Goal: Transaction & Acquisition: Purchase product/service

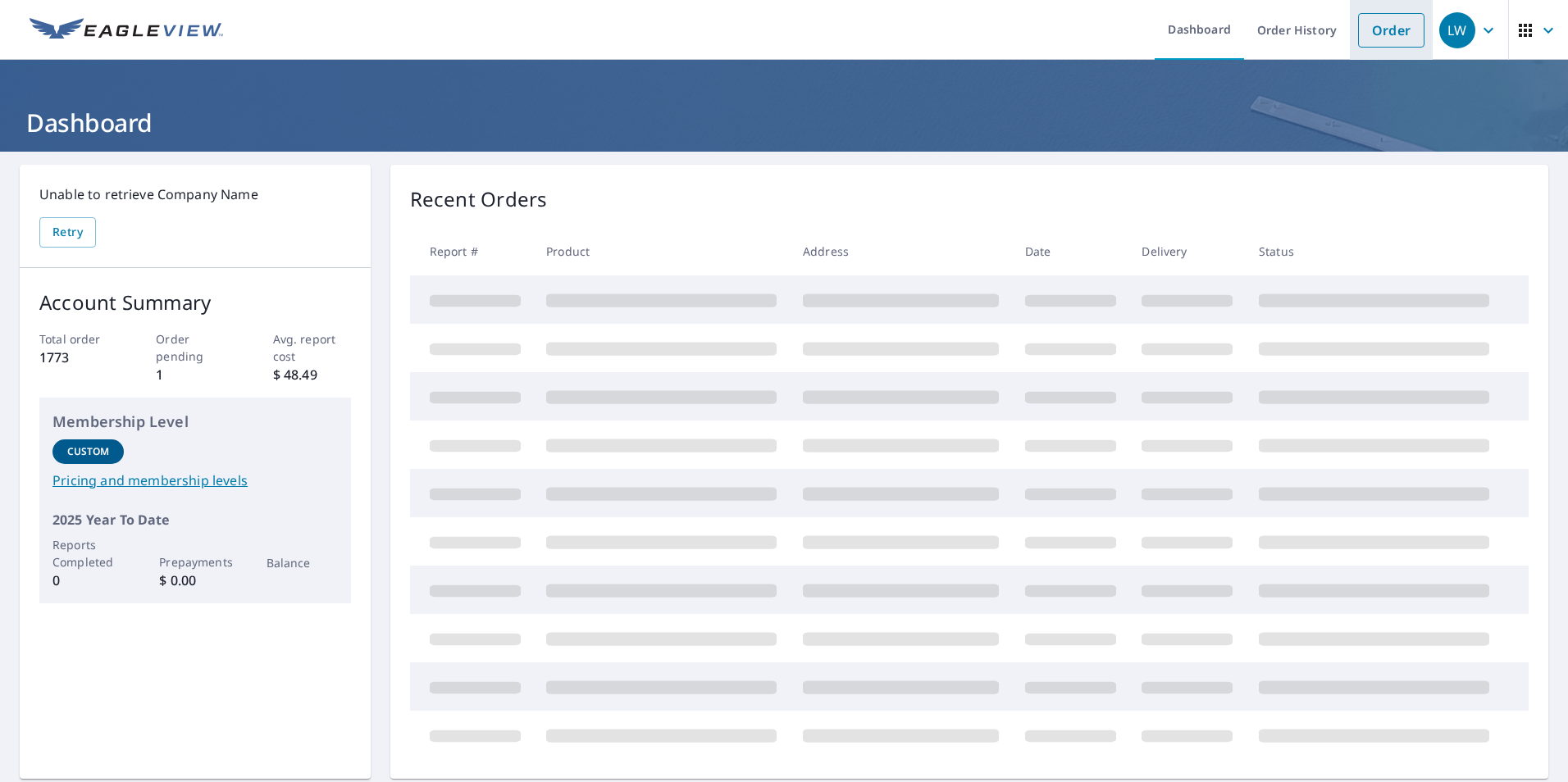
click at [1402, 38] on link "Order" at bounding box center [1391, 30] width 67 height 35
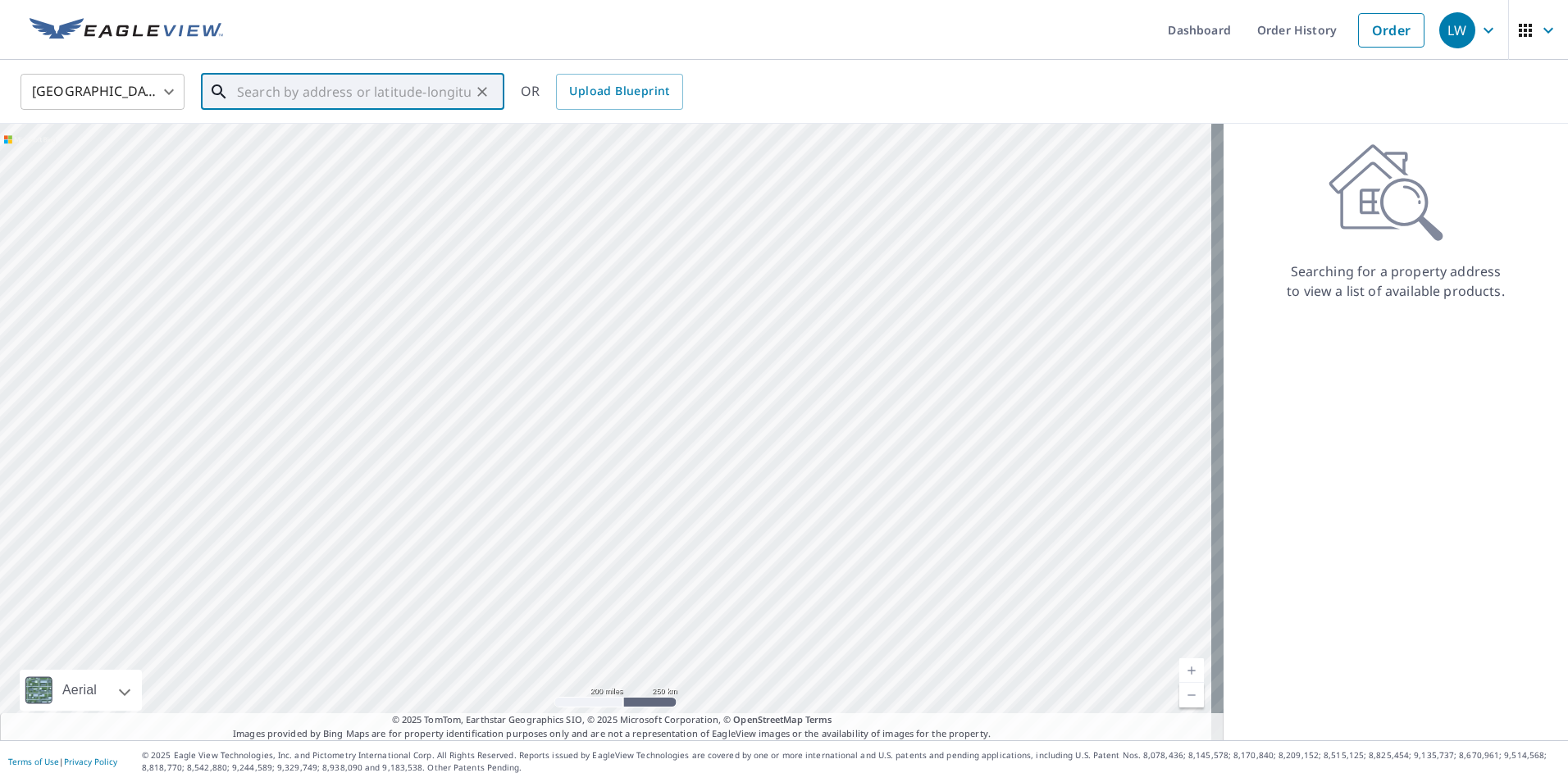
click at [238, 97] on input "text" at bounding box center [354, 92] width 234 height 46
click at [306, 150] on p "[GEOGRAPHIC_DATA]" at bounding box center [363, 157] width 257 height 16
type input "[STREET_ADDRESS][PERSON_NAME]"
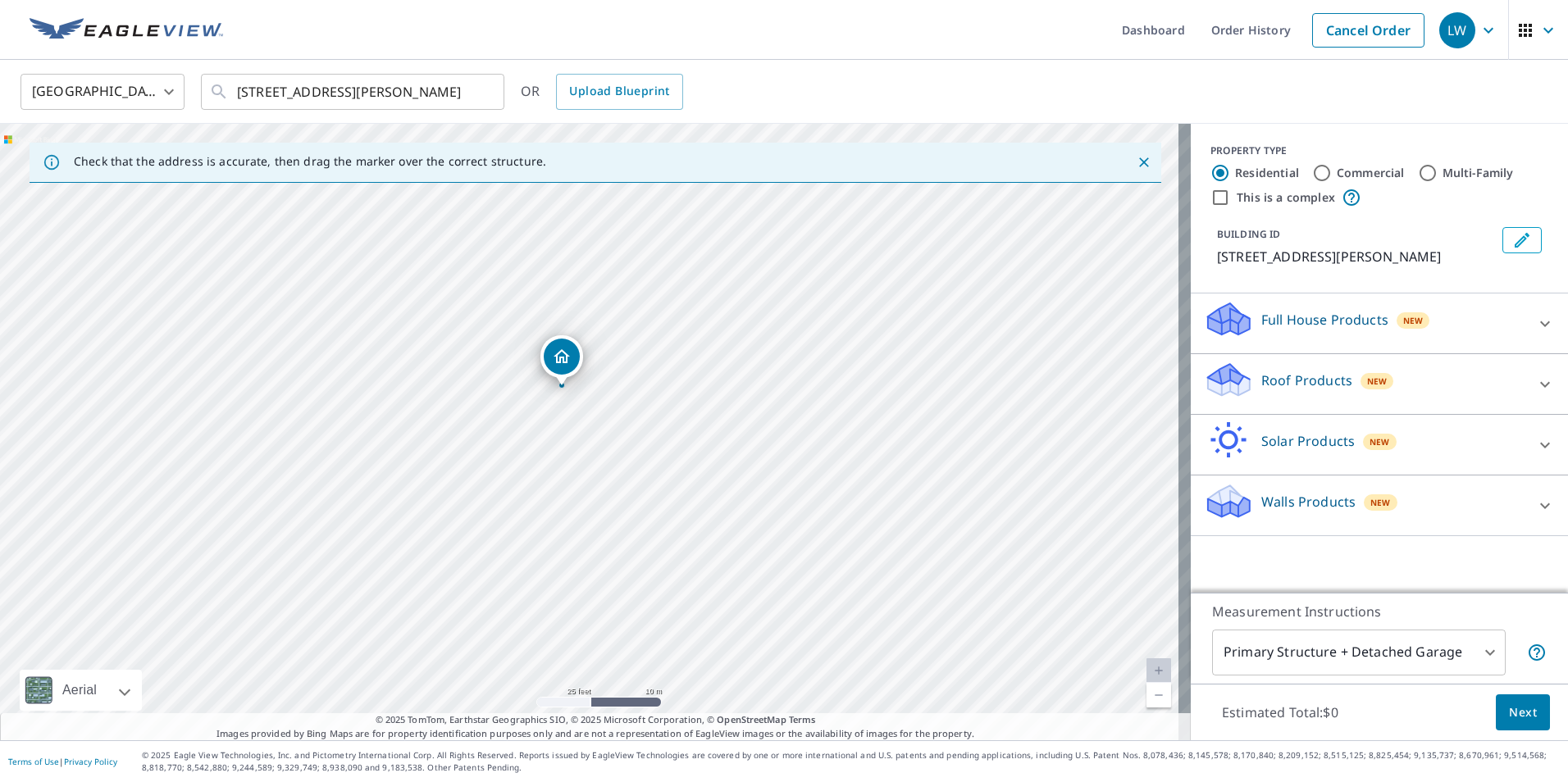
click at [1227, 307] on icon at bounding box center [1227, 319] width 49 height 39
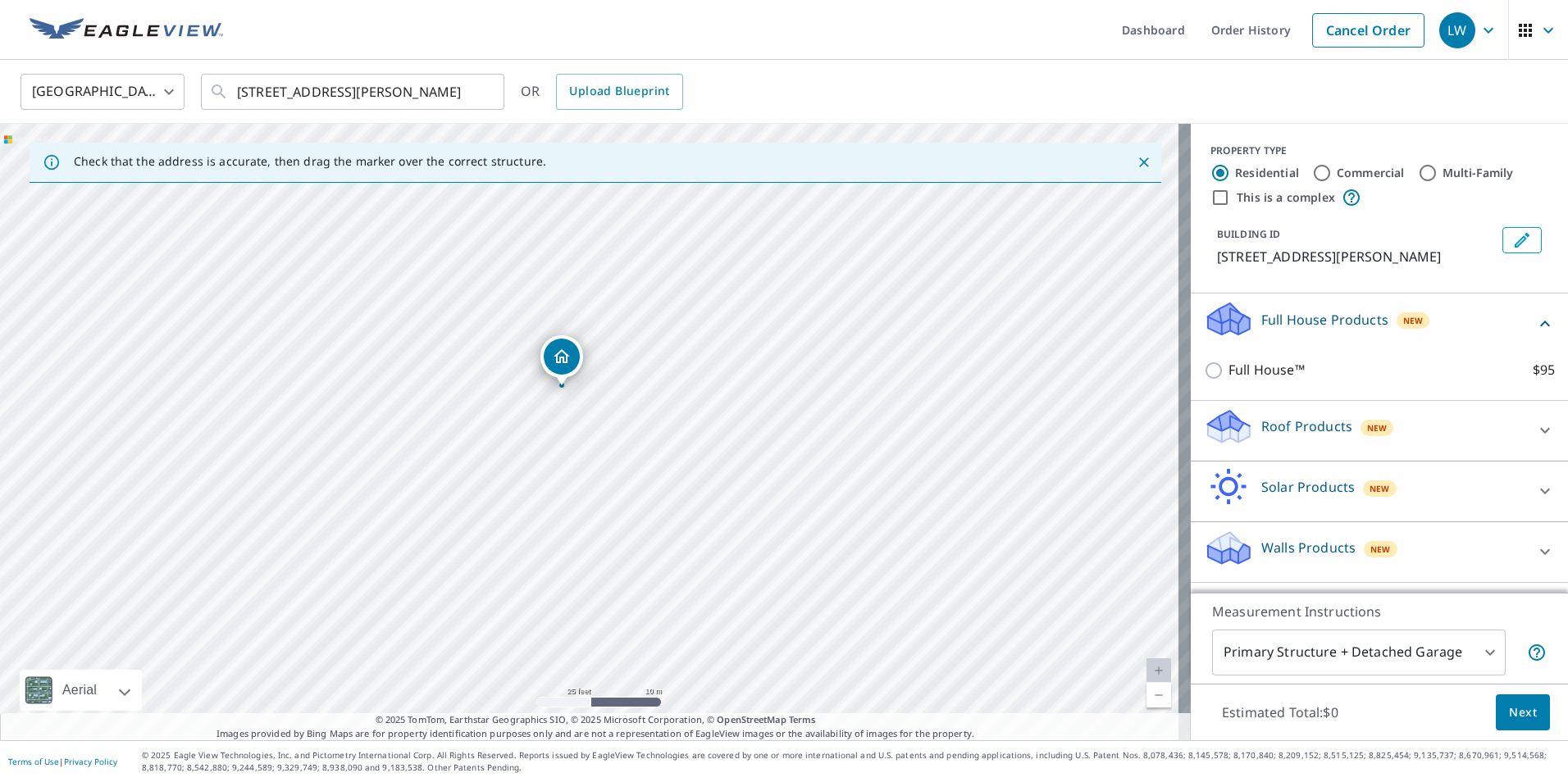
click at [1227, 307] on icon at bounding box center [1227, 319] width 49 height 39
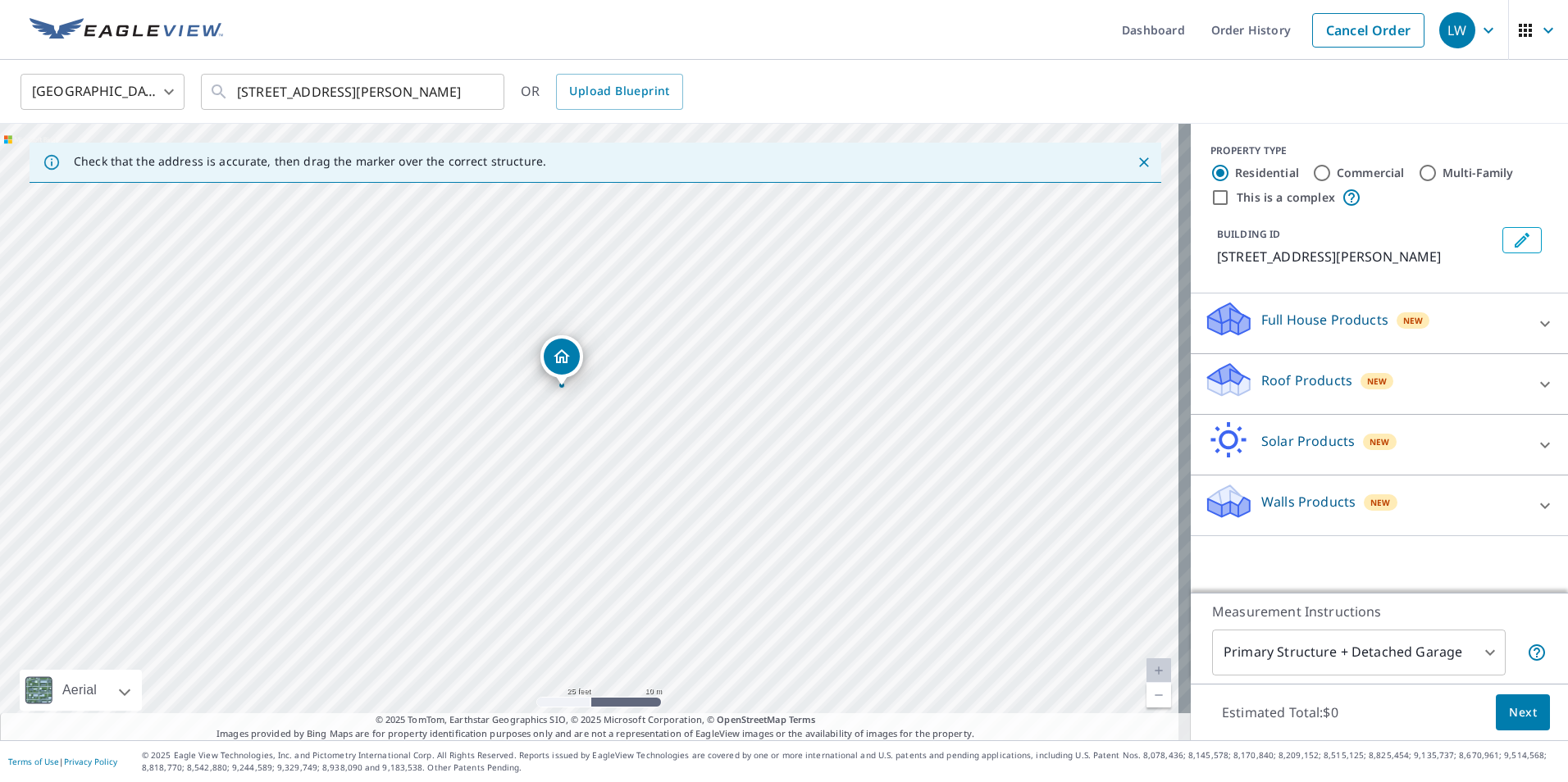
click at [1221, 371] on icon at bounding box center [1229, 374] width 42 height 21
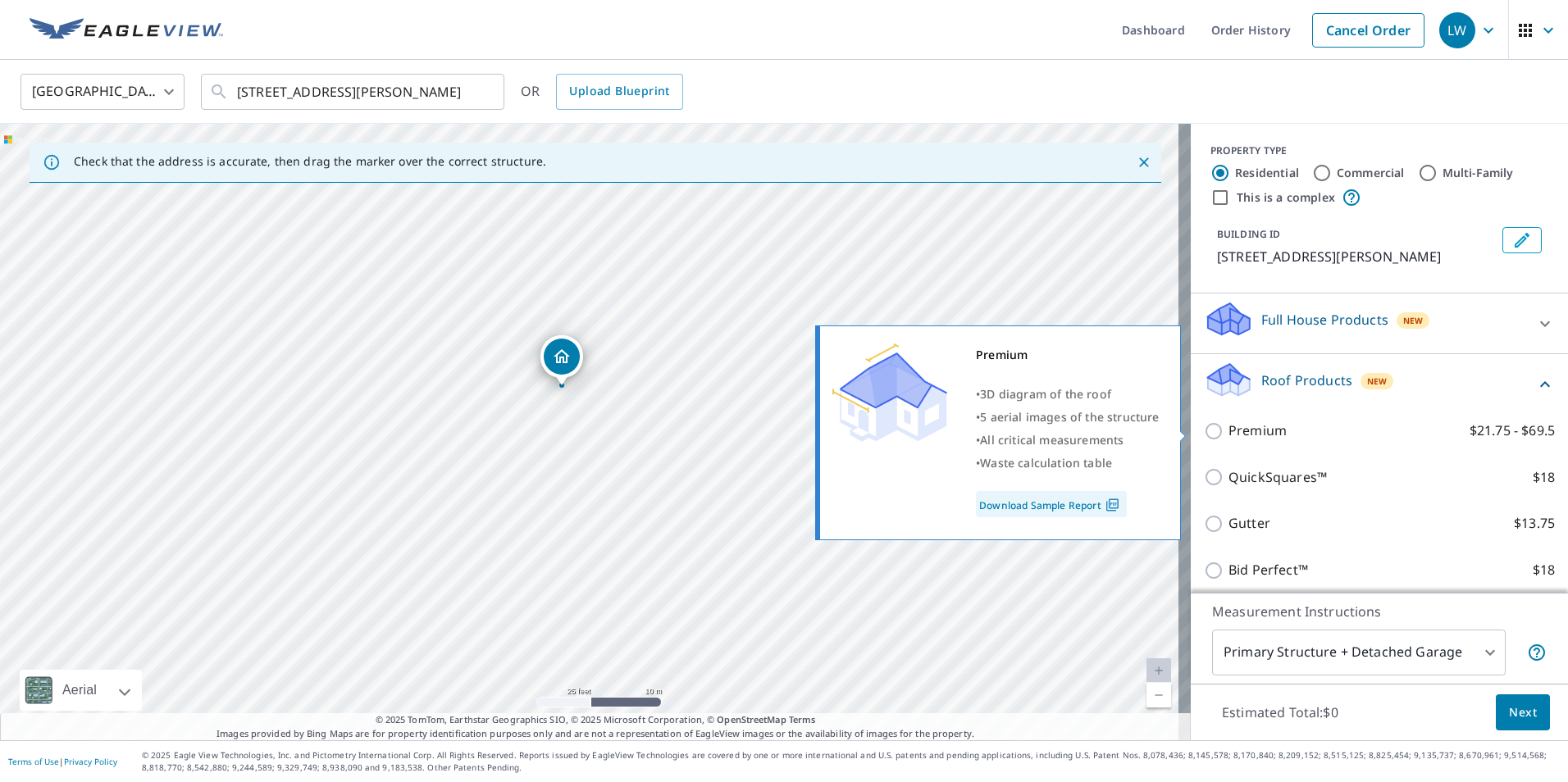
click at [1203, 428] on input "Premium $21.75 - $69.5" at bounding box center [1215, 431] width 25 height 20
checkbox input "true"
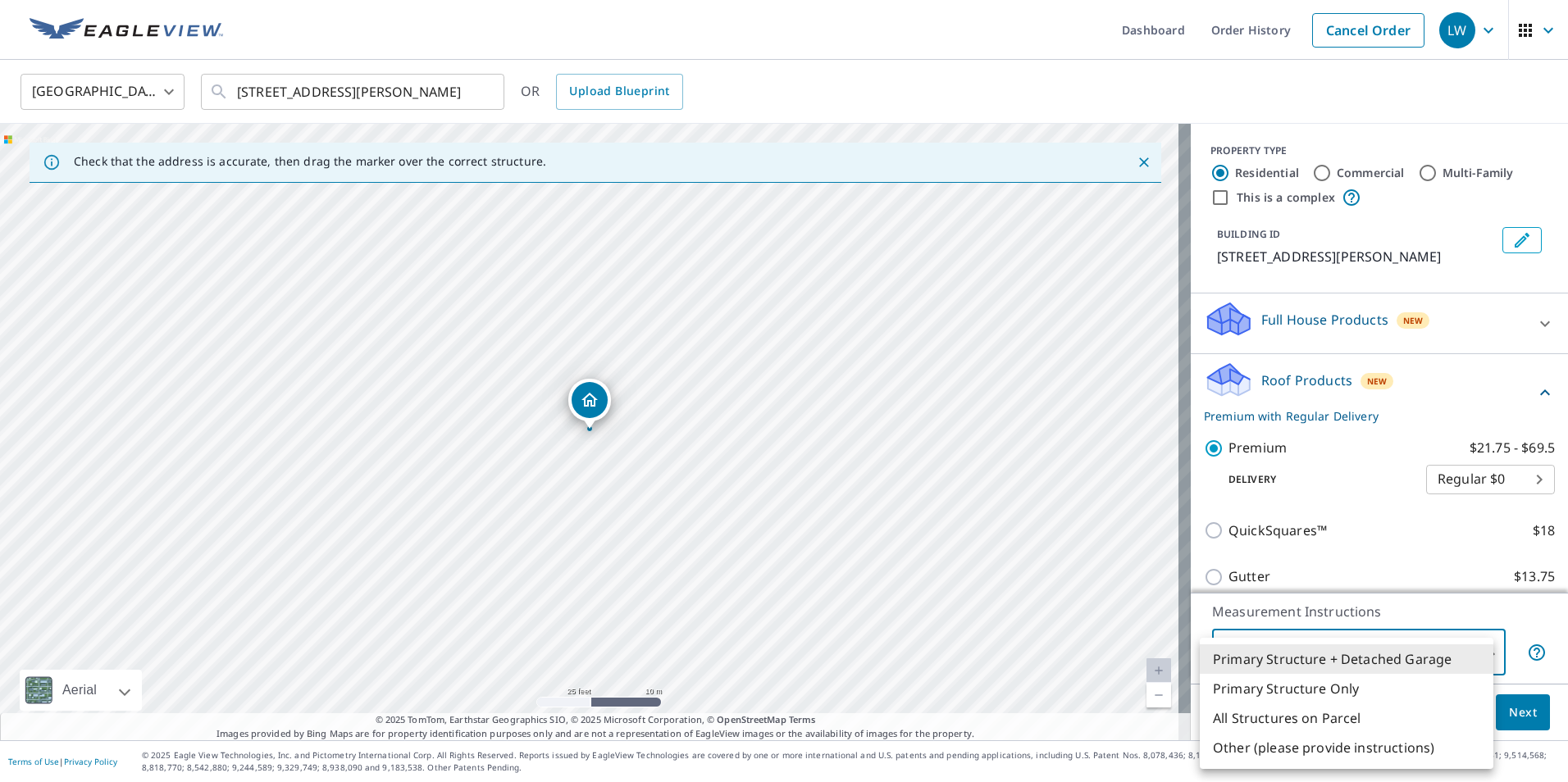
click at [1413, 657] on body "LW LW Dashboard Order History Cancel Order LW [GEOGRAPHIC_DATA] [GEOGRAPHIC_DAT…" at bounding box center [784, 391] width 1568 height 782
click at [1324, 686] on li "Primary Structure Only" at bounding box center [1346, 689] width 294 height 30
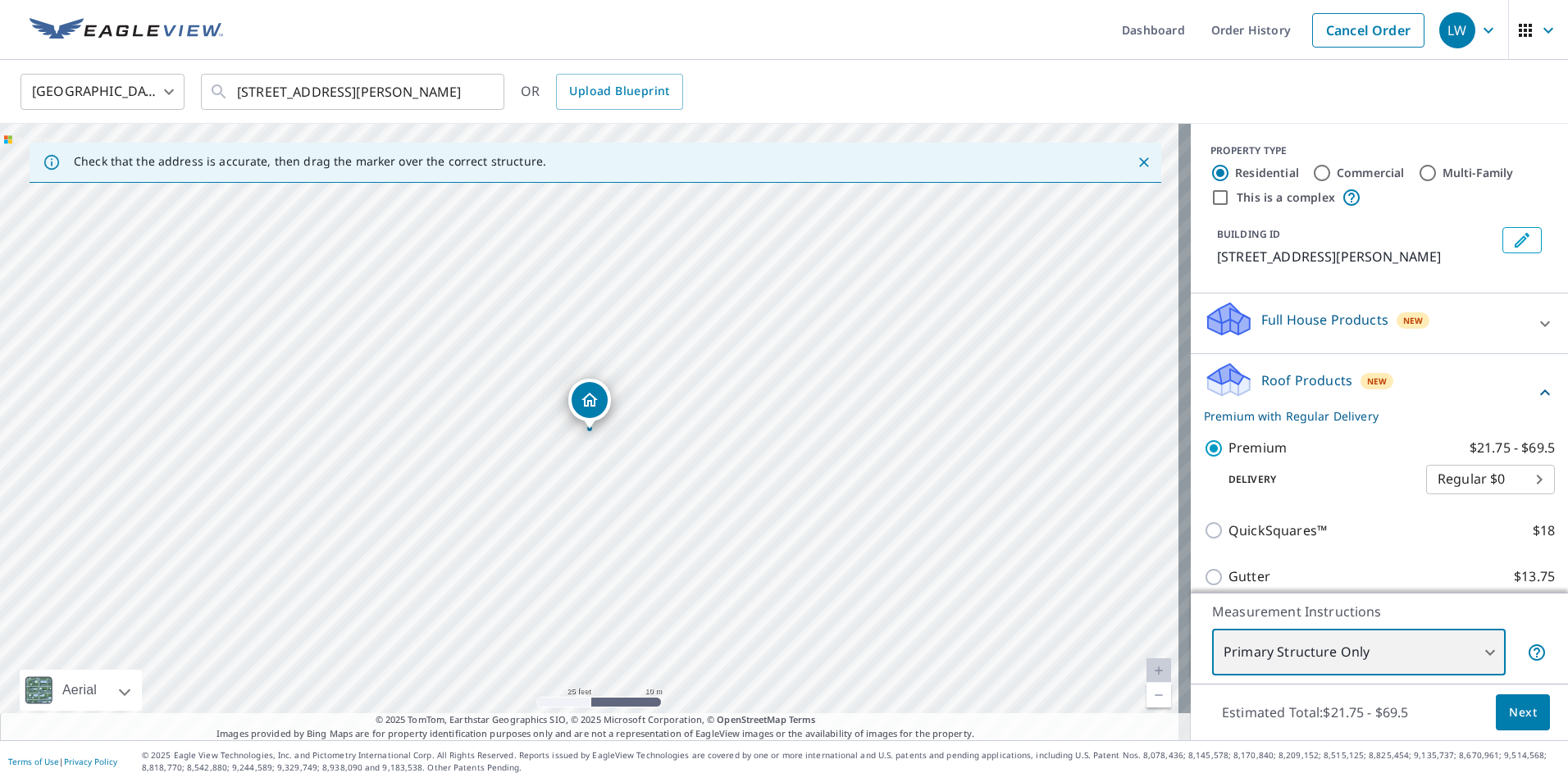
type input "2"
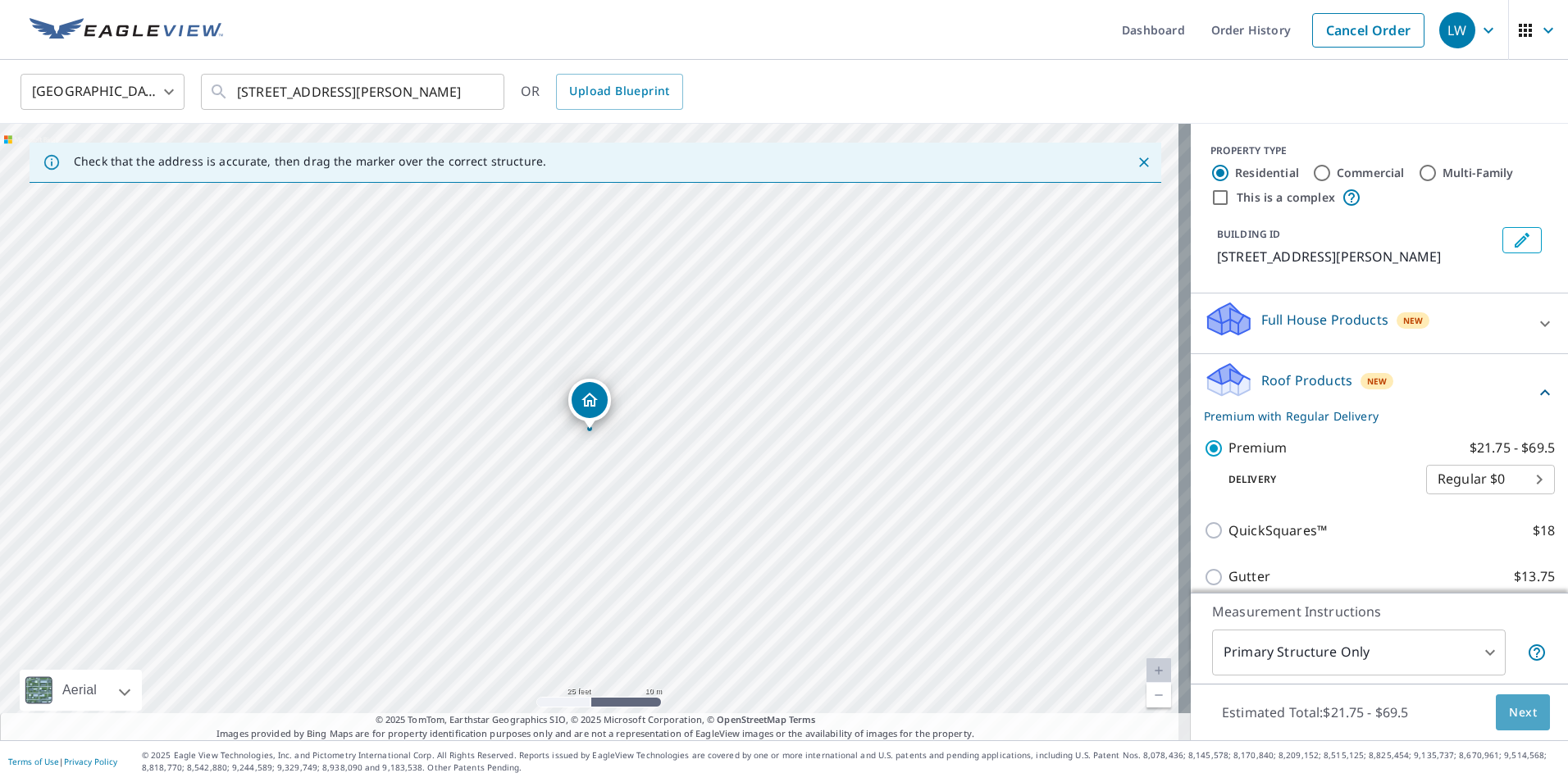
click at [1512, 708] on span "Next" at bounding box center [1523, 712] width 28 height 21
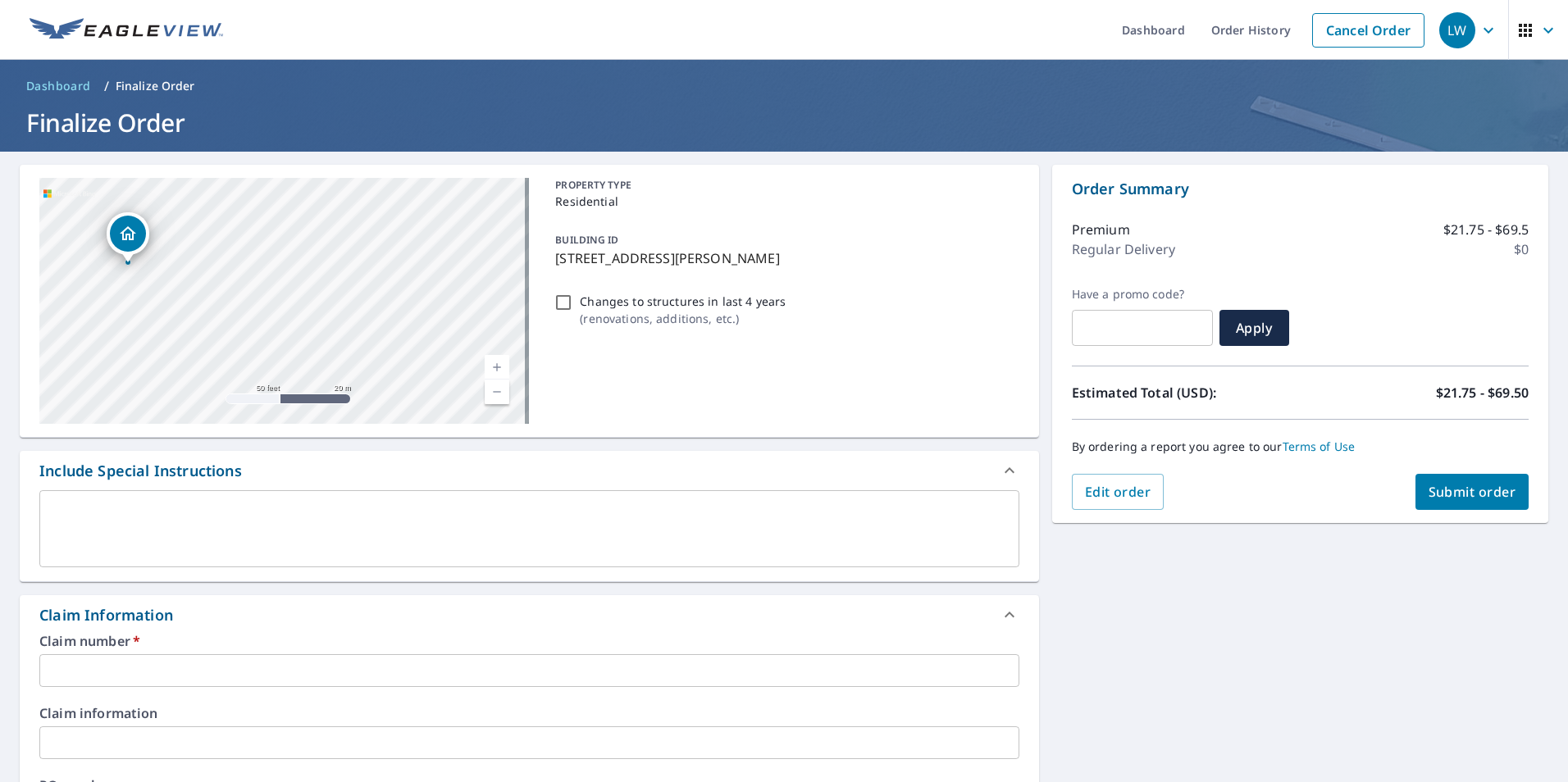
drag, startPoint x: 166, startPoint y: 196, endPoint x: 130, endPoint y: 239, distance: 56.1
click at [130, 239] on icon "Dropped pin, building 1, Residential property, 703 Lucy Rd Lake Ozark, MO 65049" at bounding box center [128, 233] width 16 height 14
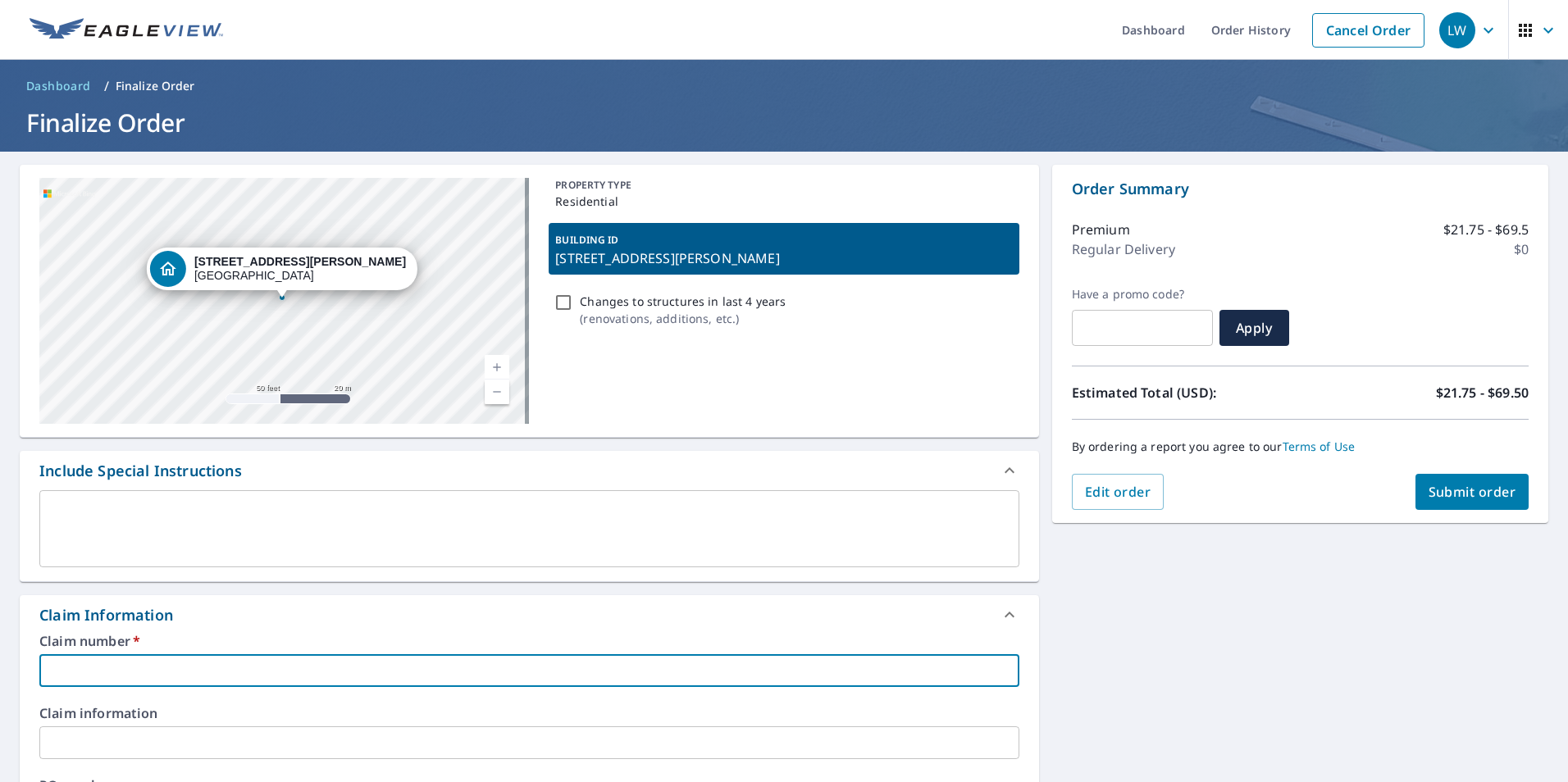
click at [94, 674] on input "text" at bounding box center [530, 670] width 980 height 33
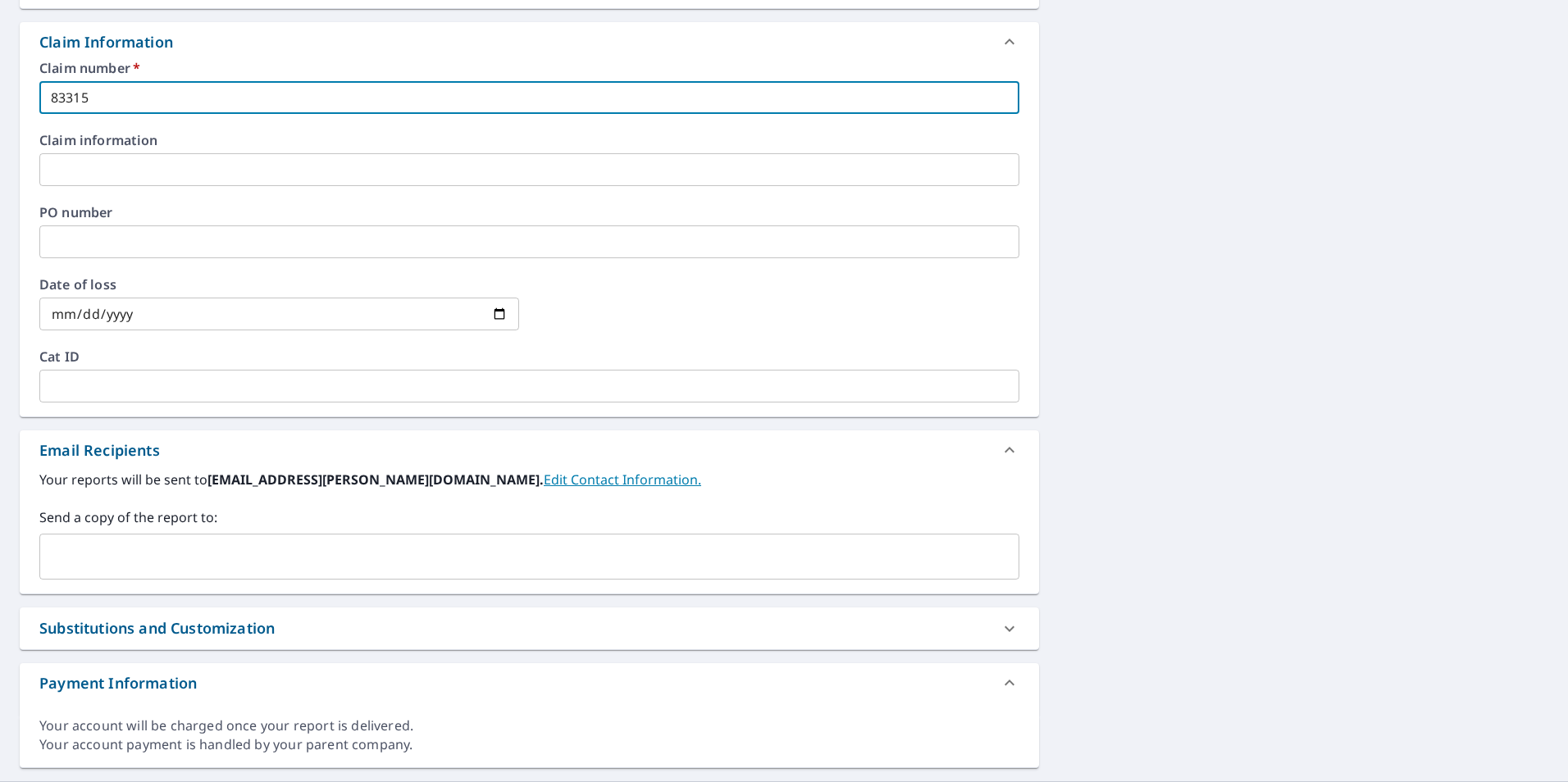
scroll to position [574, 0]
type input "83315"
click at [97, 545] on input "text" at bounding box center [517, 555] width 940 height 31
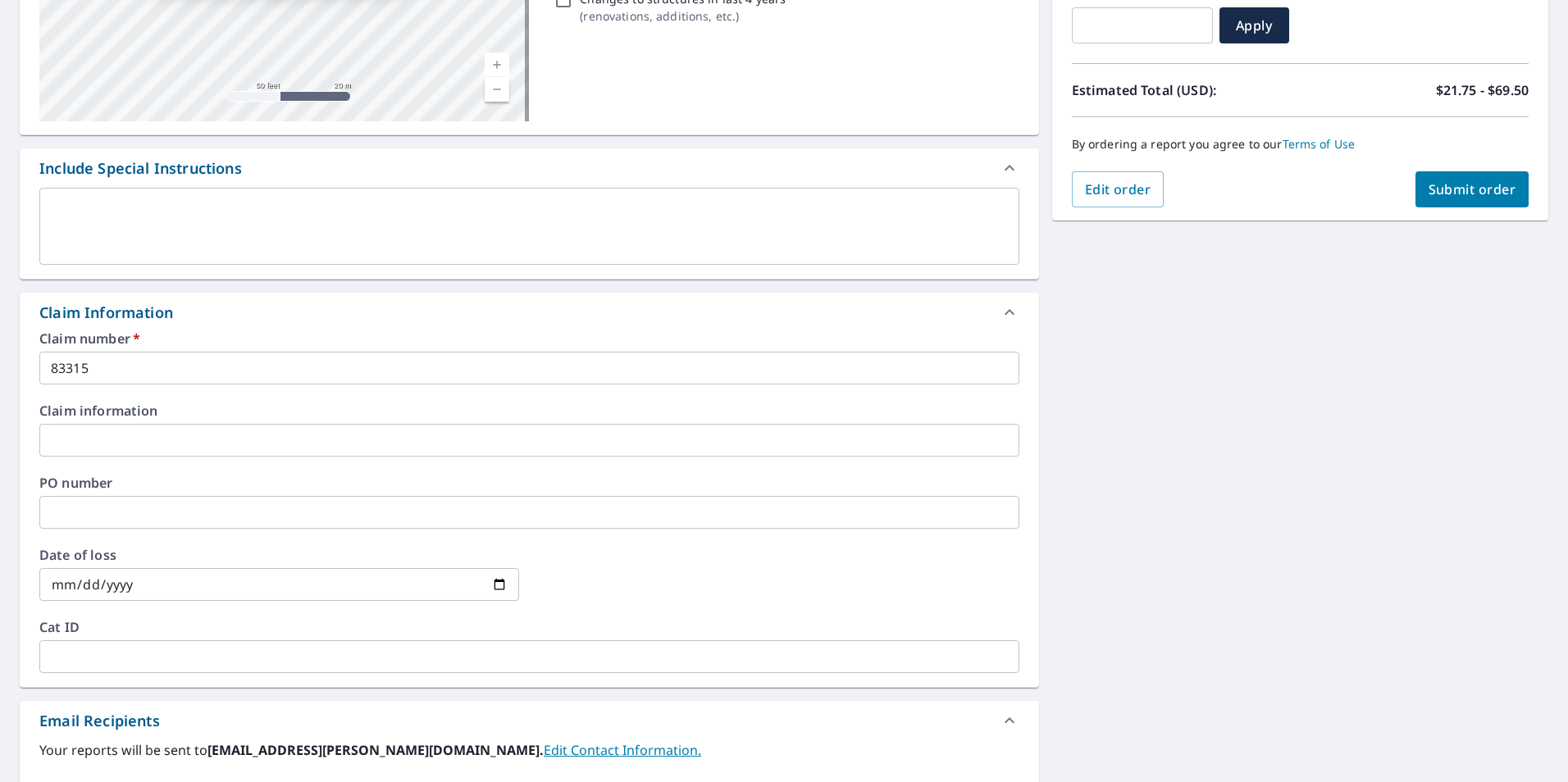
scroll to position [0, 0]
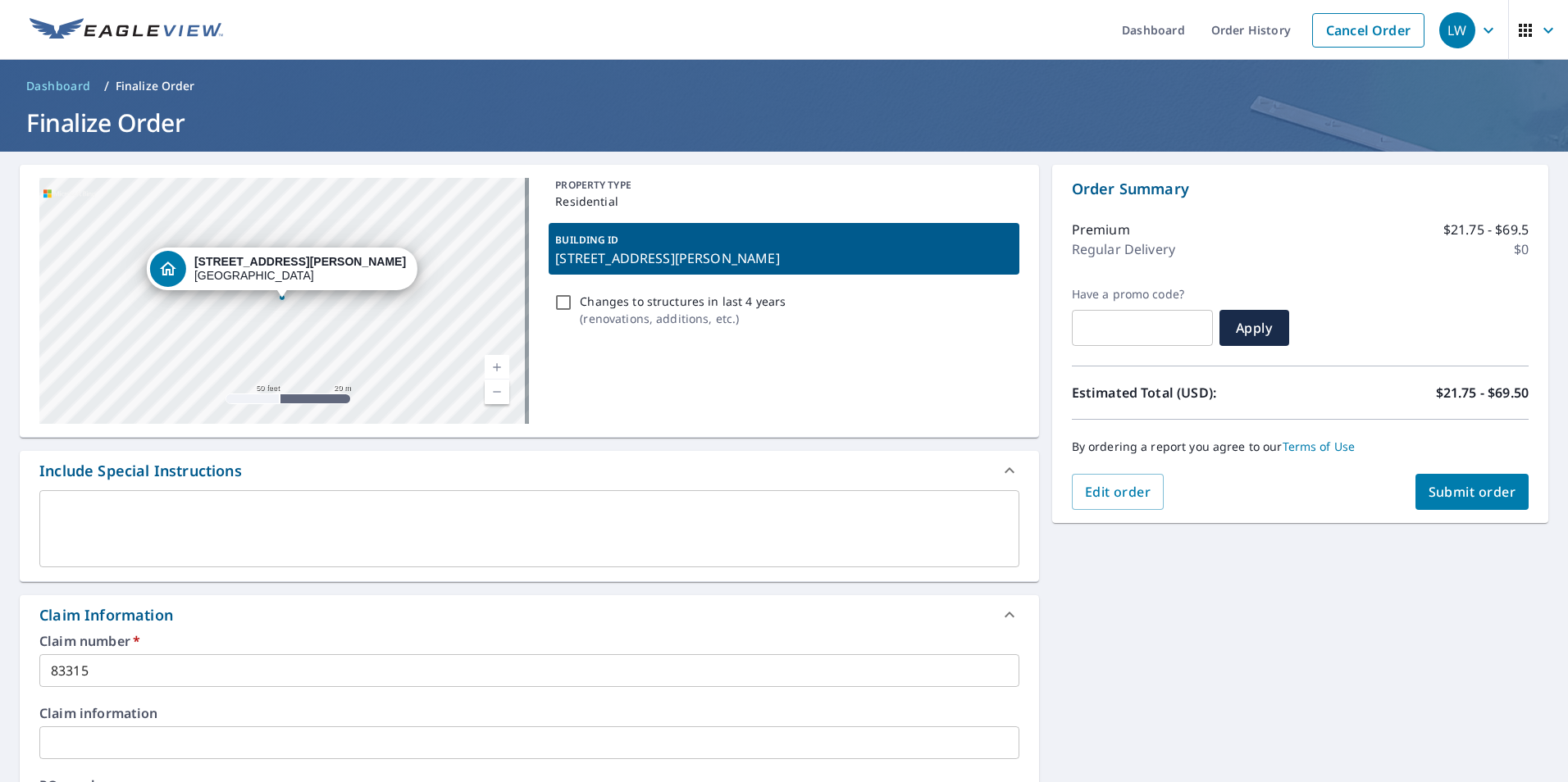
type input "[EMAIL_ADDRESS][DOMAIN_NAME]"
click at [1451, 485] on span "Submit order" at bounding box center [1472, 492] width 88 height 18
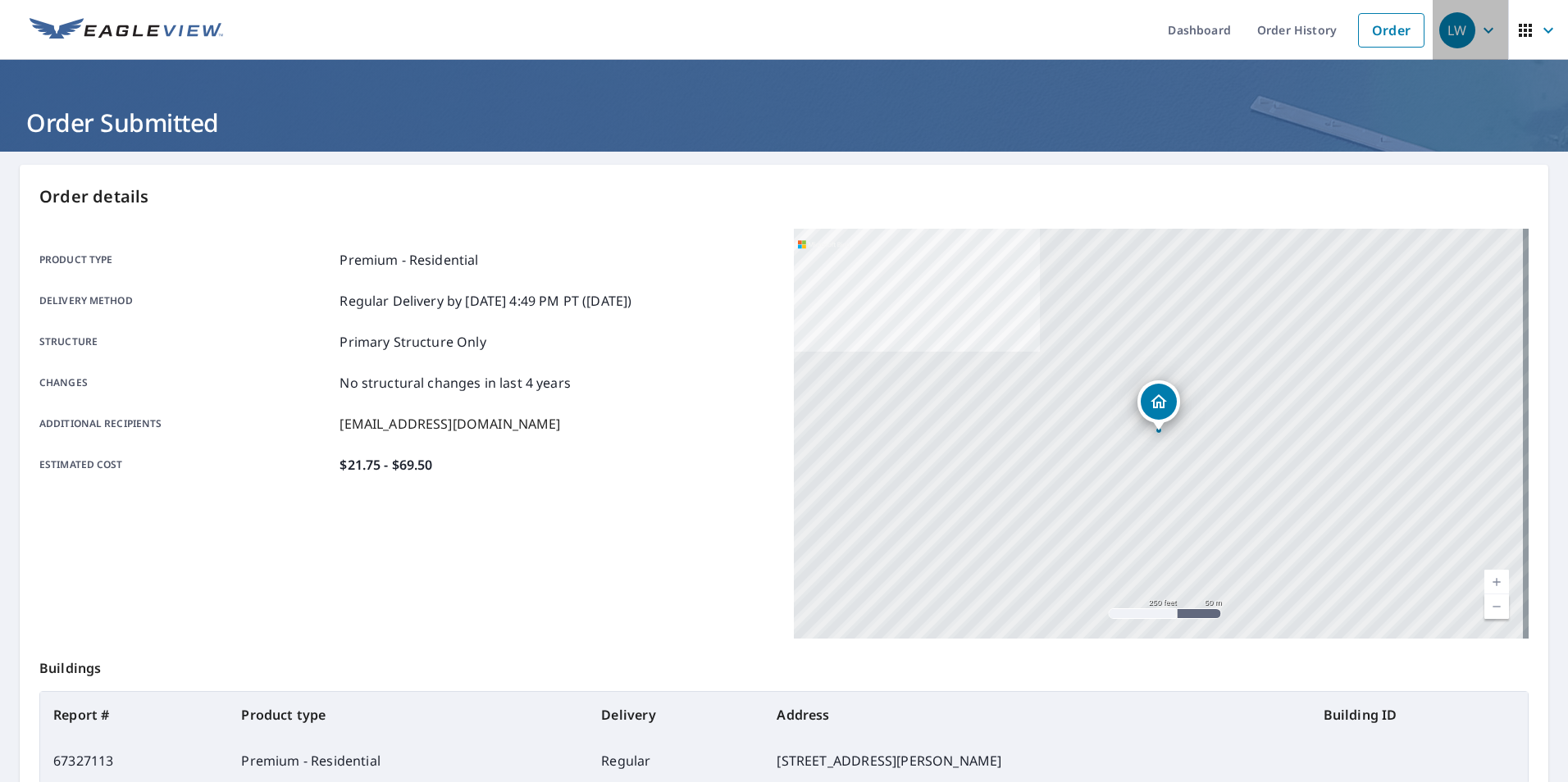
click at [1449, 29] on div "LW" at bounding box center [1457, 30] width 36 height 36
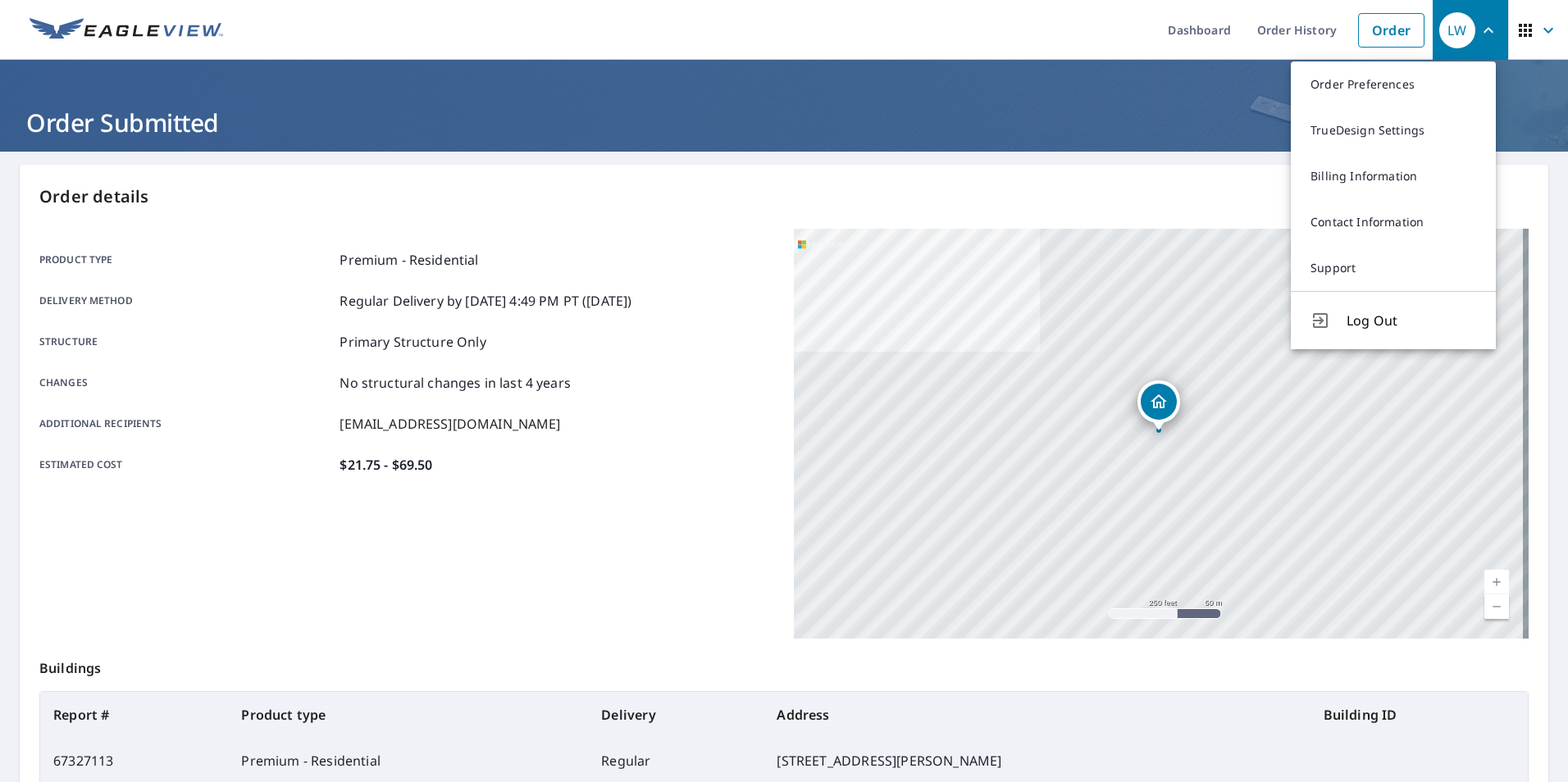
click at [966, 180] on div "Order details Product type Premium - Residential Delivery method Regular Delive…" at bounding box center [784, 537] width 1528 height 745
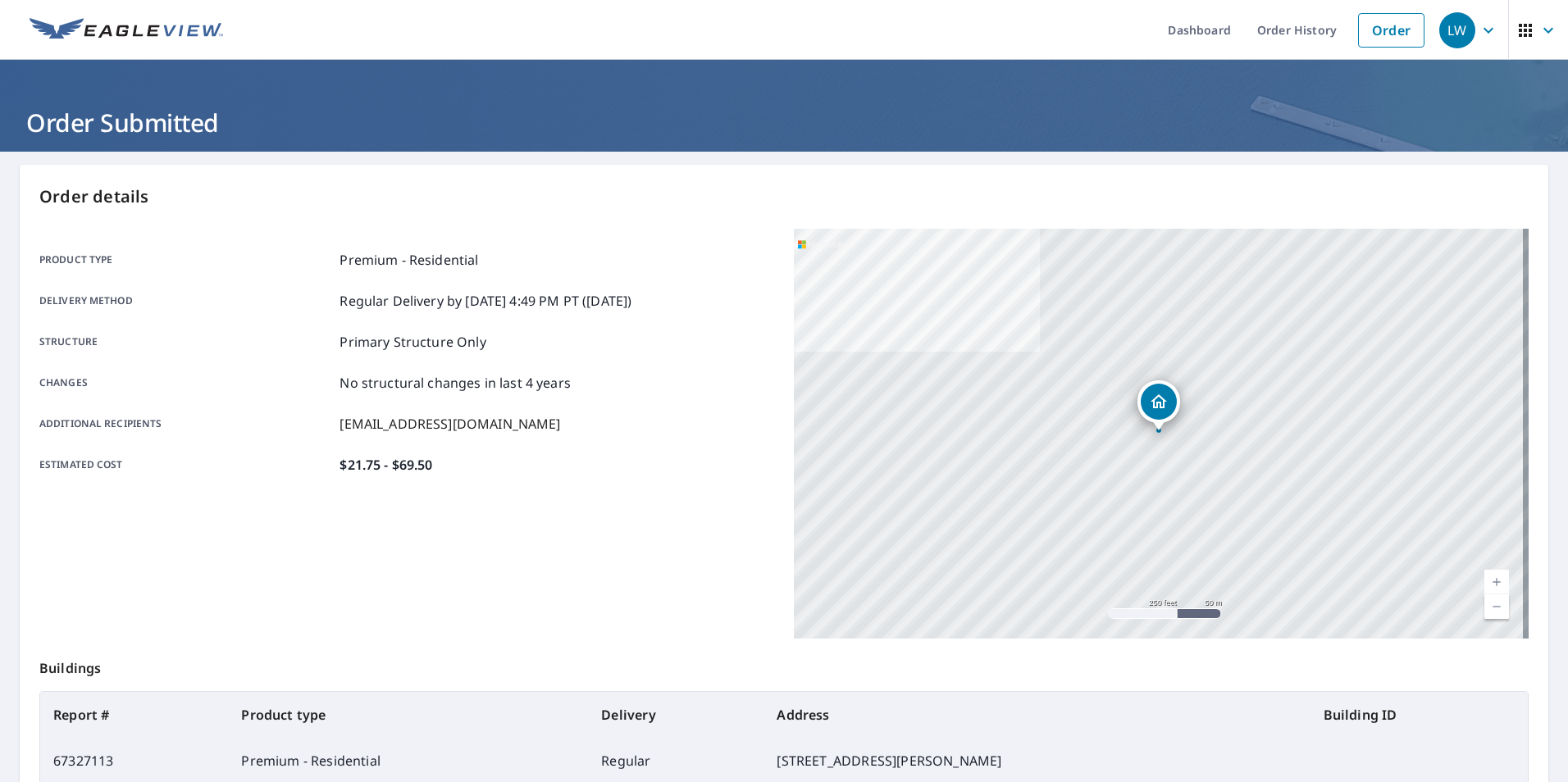
click at [1439, 30] on div "LW" at bounding box center [1457, 30] width 36 height 36
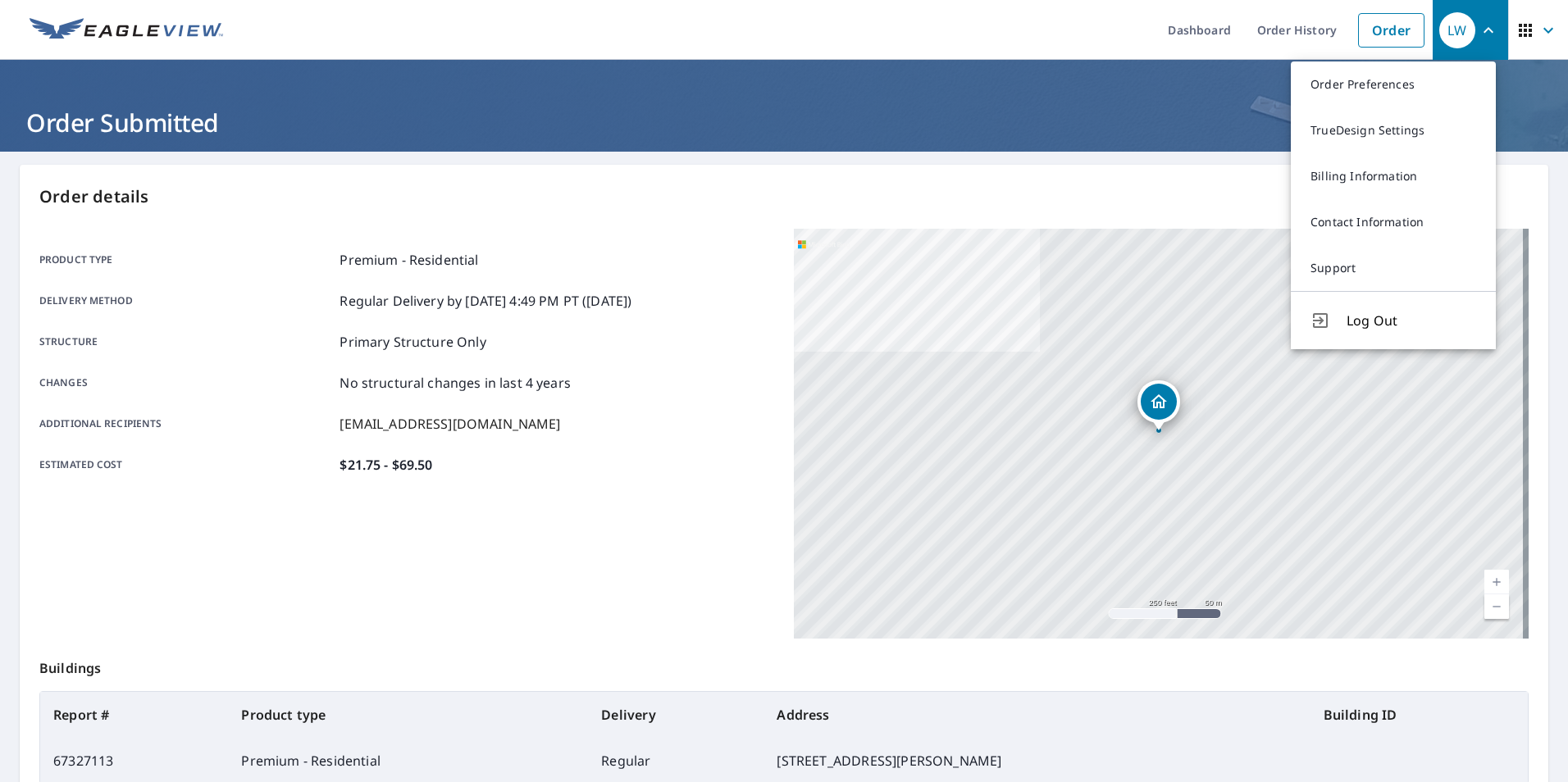
drag, startPoint x: 1378, startPoint y: 322, endPoint x: 1368, endPoint y: 312, distance: 14.1
click at [1378, 322] on span "Log Out" at bounding box center [1412, 321] width 130 height 20
